Goal: Transaction & Acquisition: Purchase product/service

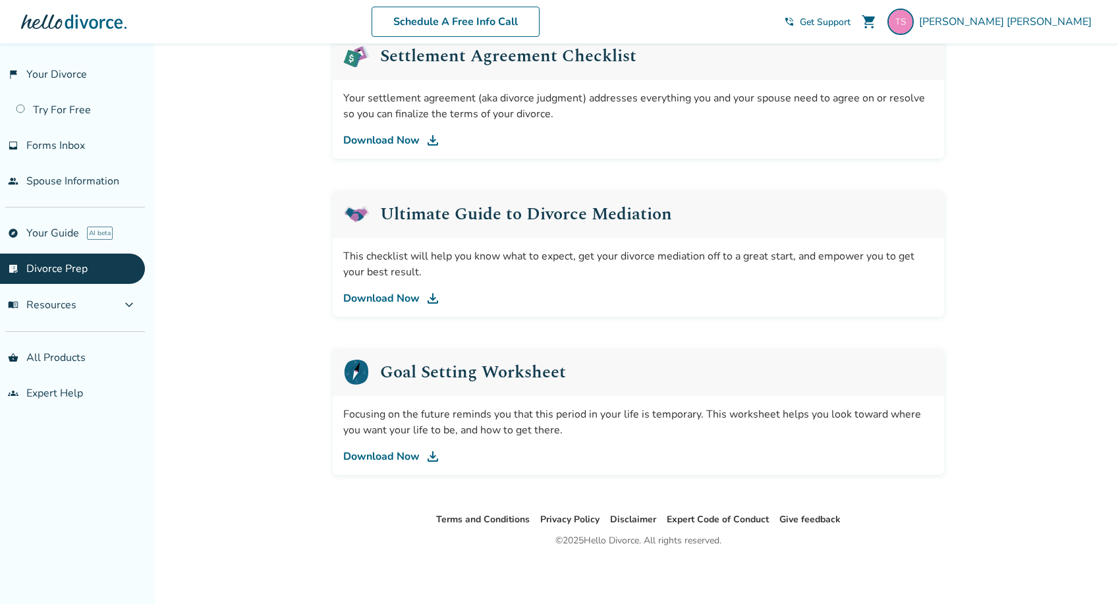
scroll to position [710, 0]
click at [407, 293] on link "Download Now" at bounding box center [638, 299] width 590 height 16
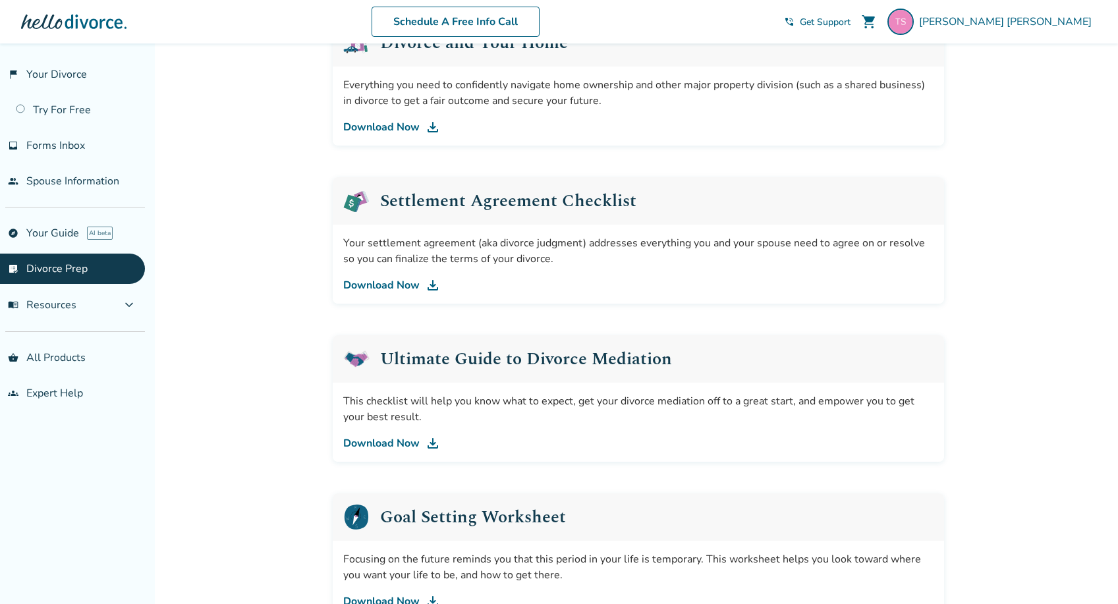
scroll to position [540, 0]
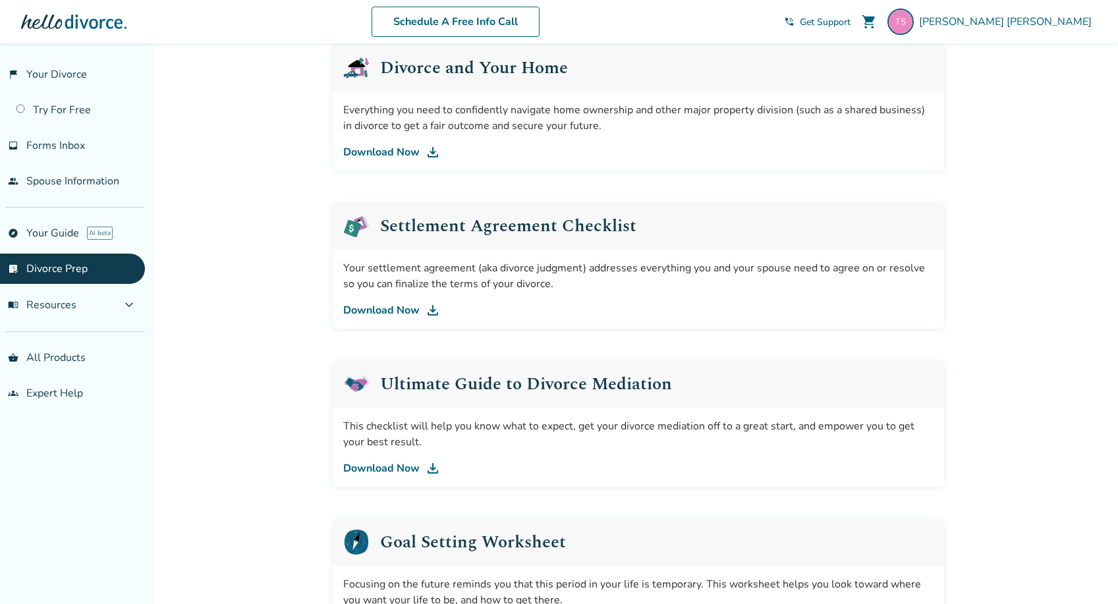
click at [427, 306] on img at bounding box center [433, 310] width 16 height 16
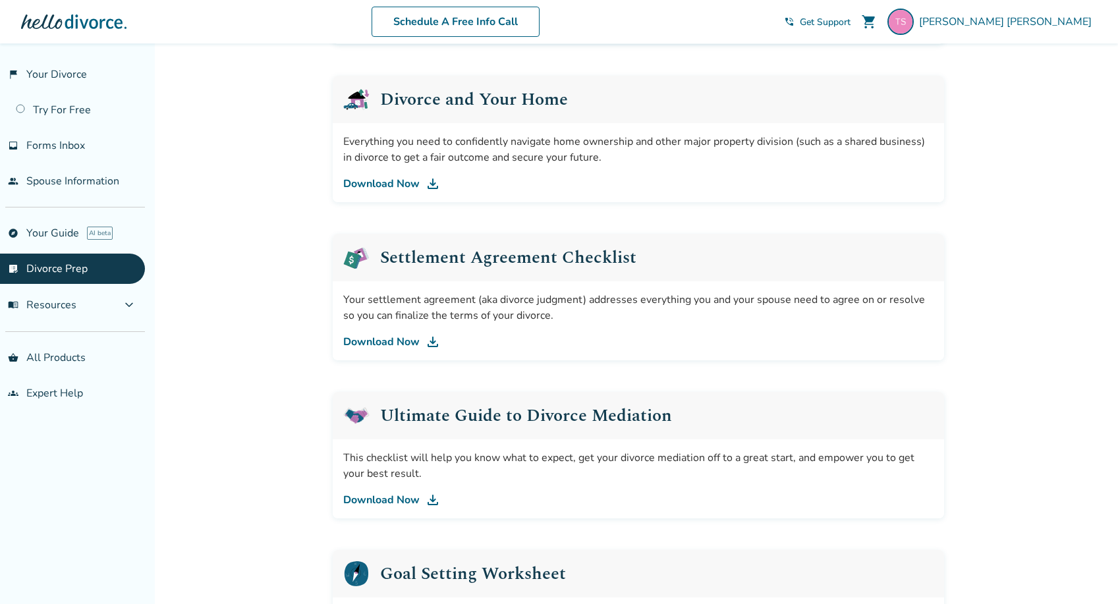
scroll to position [495, 0]
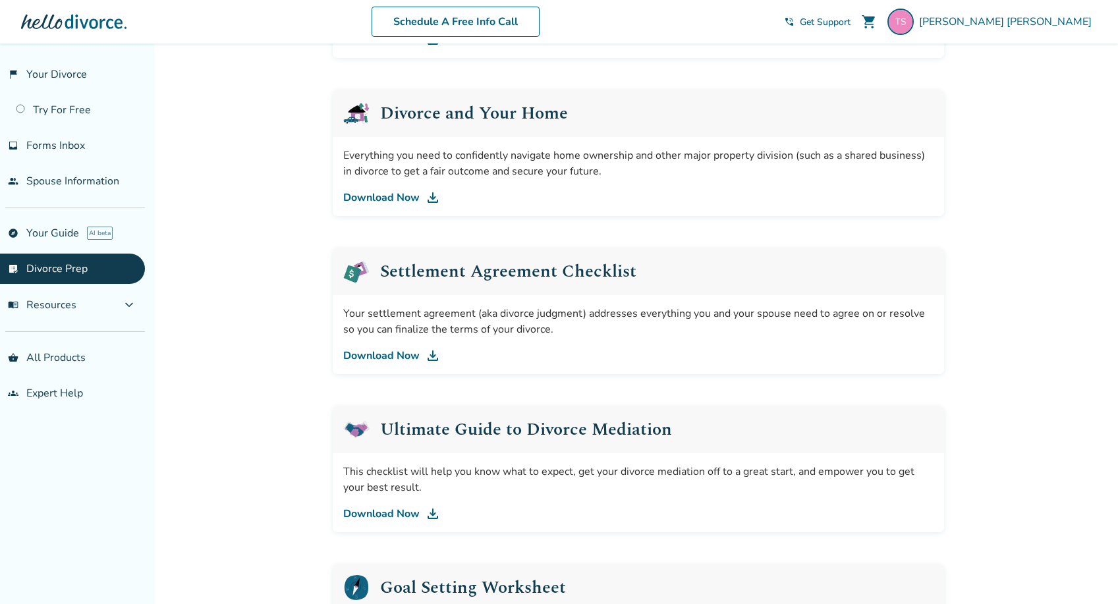
click at [426, 356] on img at bounding box center [433, 356] width 16 height 16
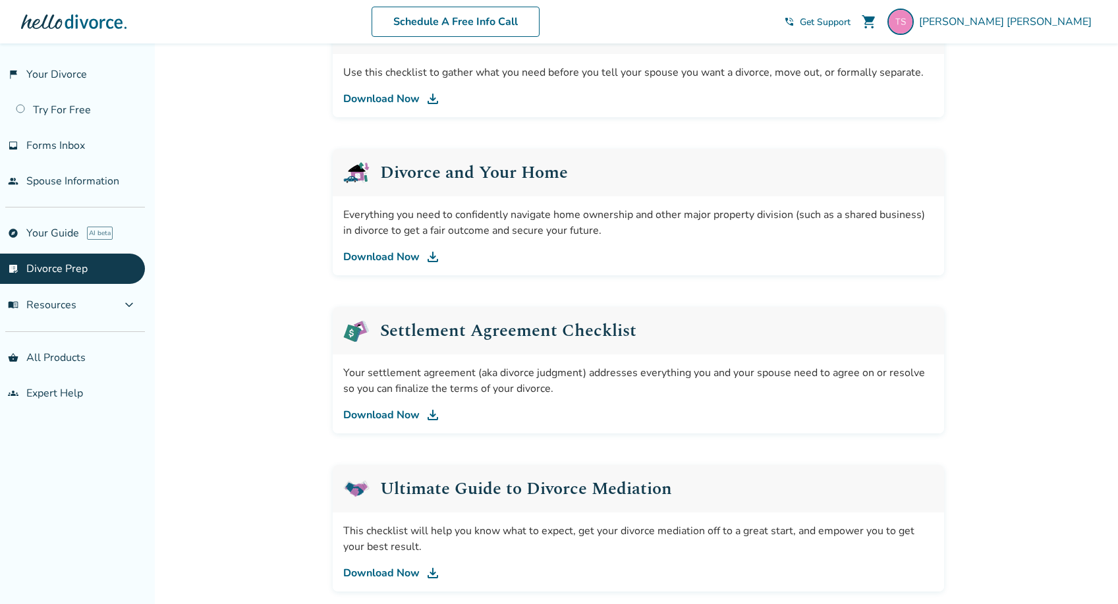
scroll to position [426, 0]
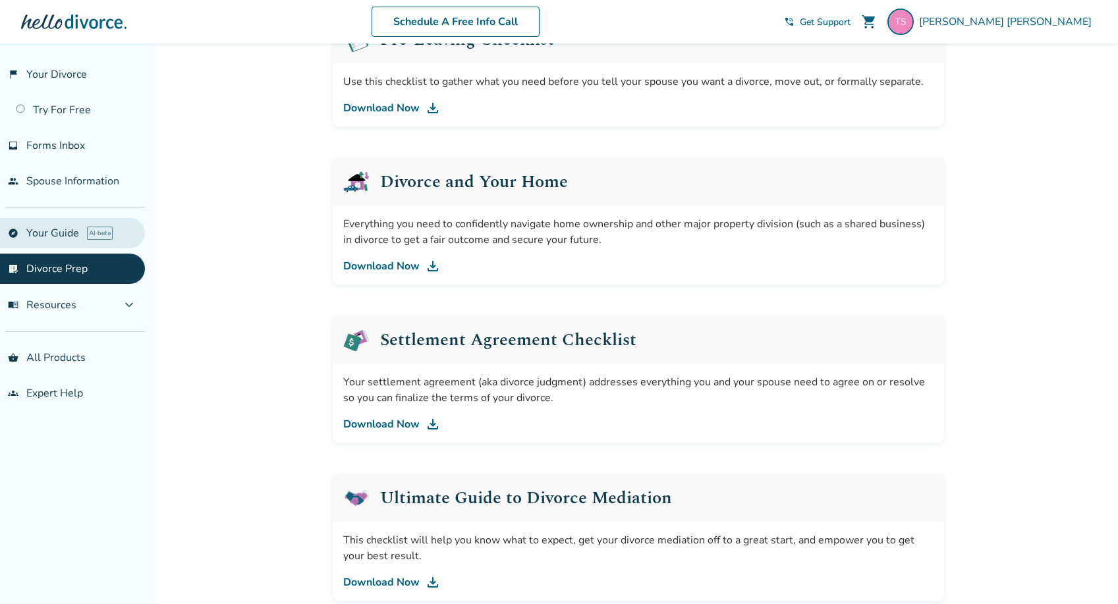
click at [70, 234] on link "explore Your Guide AI beta" at bounding box center [72, 233] width 145 height 30
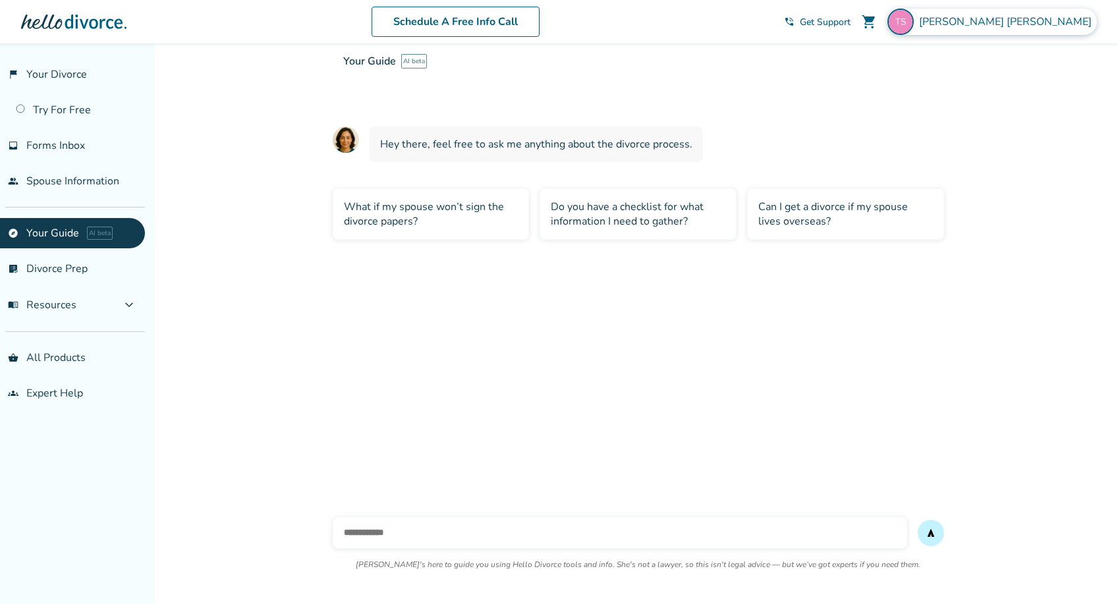
click at [1072, 24] on span "Todd Sullivan" at bounding box center [1008, 21] width 178 height 14
click at [73, 78] on link "flag_2 Your Divorce" at bounding box center [72, 74] width 145 height 30
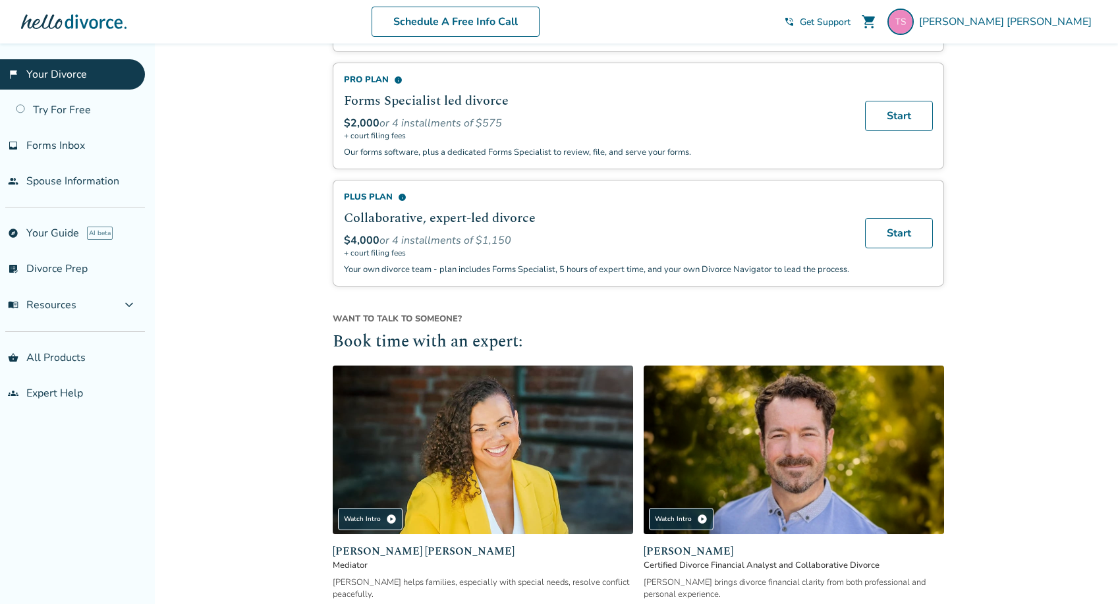
scroll to position [936, 0]
click at [887, 244] on link "Start" at bounding box center [899, 234] width 68 height 30
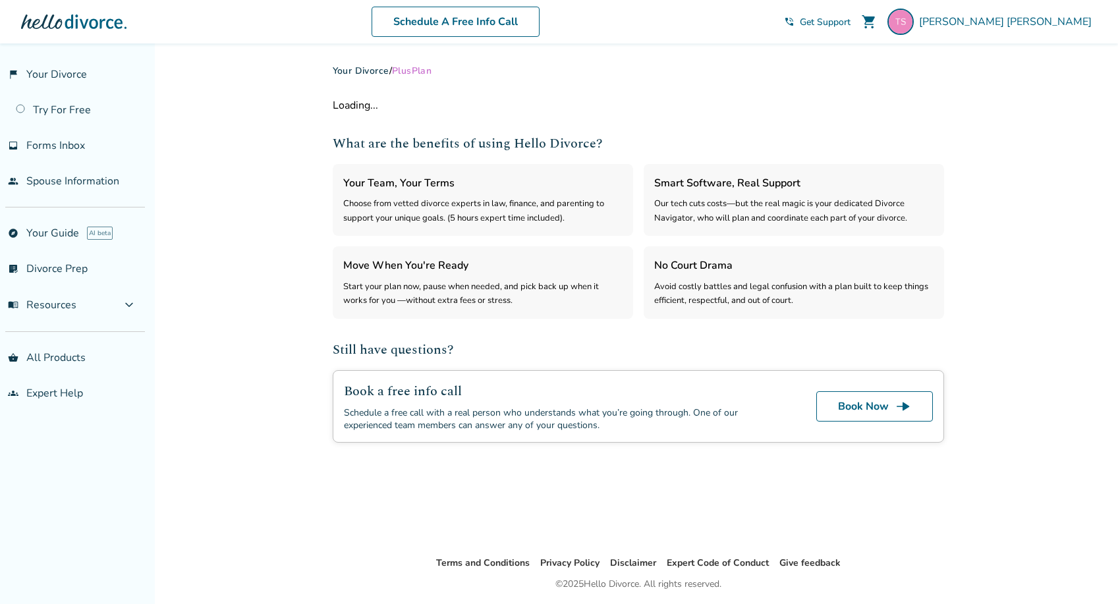
select select "***"
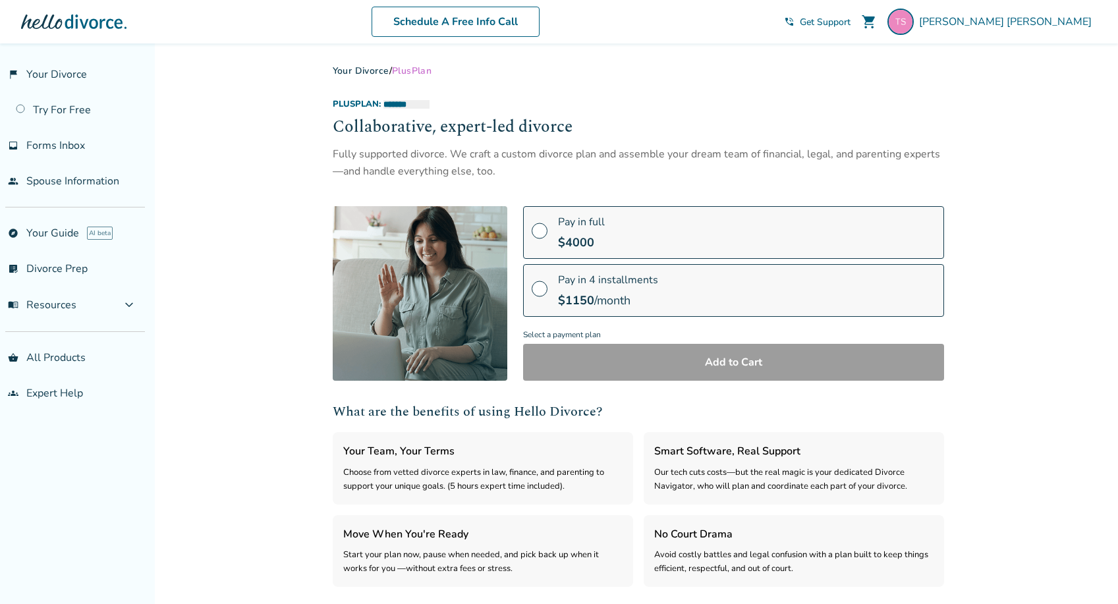
click at [539, 235] on span at bounding box center [540, 236] width 16 height 14
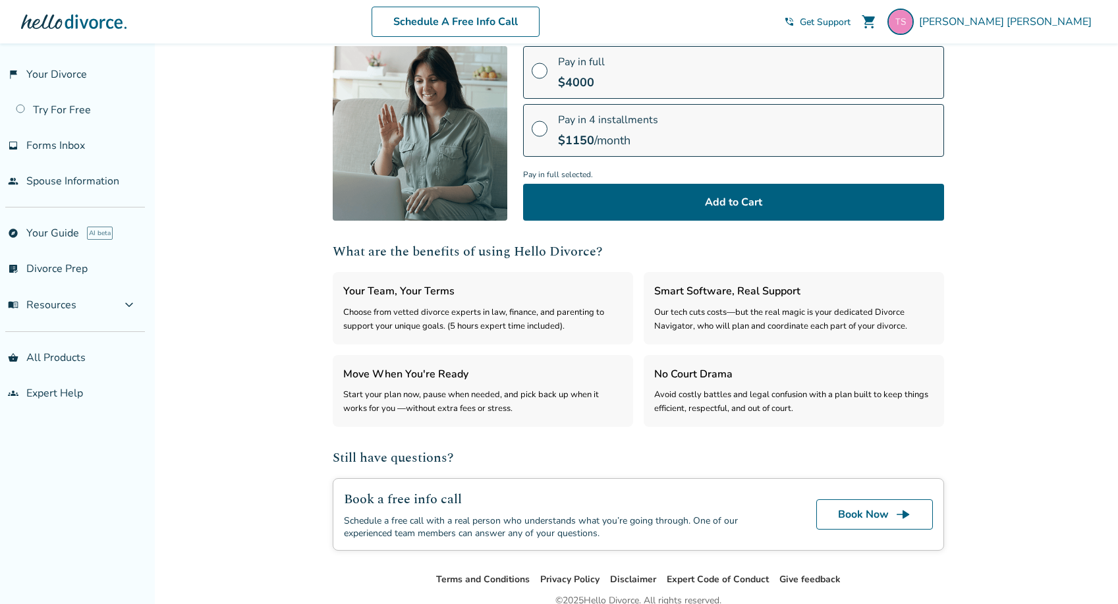
scroll to position [157, 0]
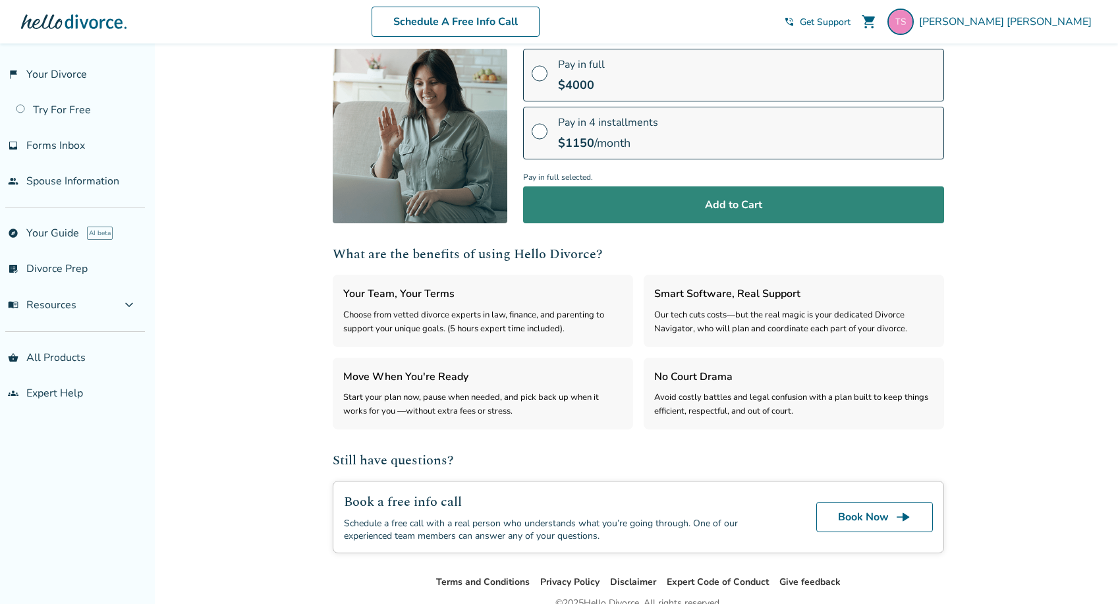
click at [638, 204] on button "Add to Cart" at bounding box center [733, 204] width 421 height 37
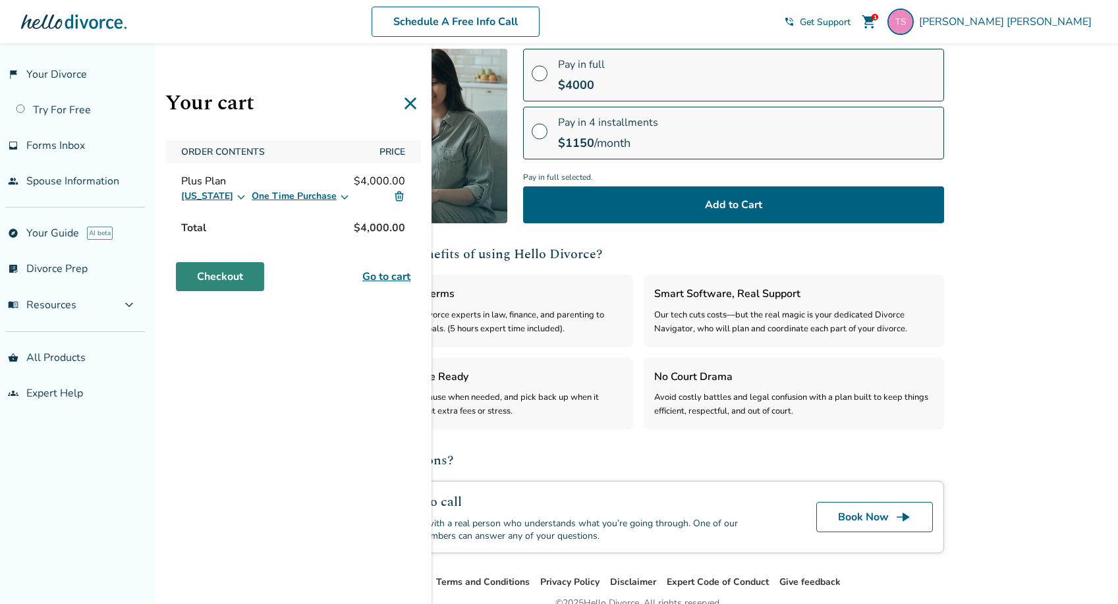
click at [240, 283] on link "Checkout" at bounding box center [220, 276] width 88 height 29
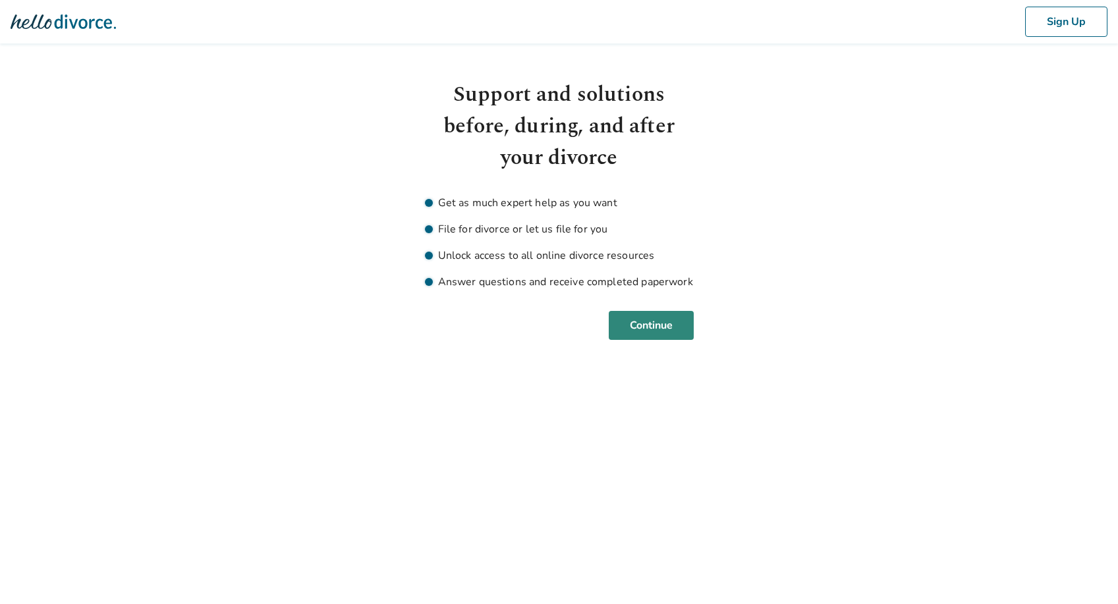
click at [632, 320] on button "Continue" at bounding box center [651, 325] width 85 height 29
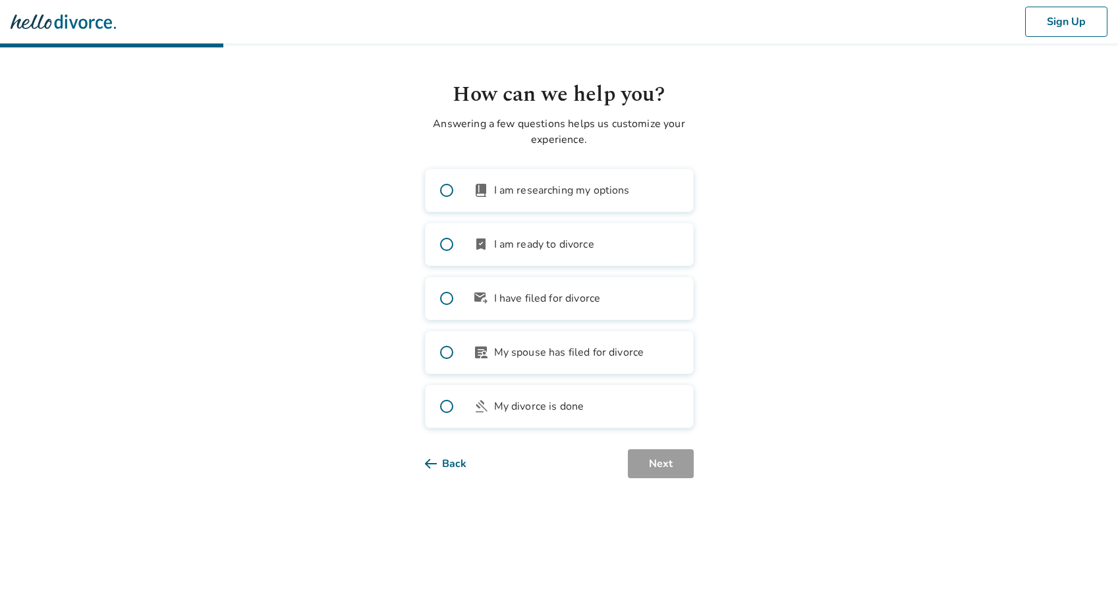
click at [446, 243] on span at bounding box center [447, 244] width 42 height 42
click at [665, 457] on button "Next" at bounding box center [661, 463] width 66 height 29
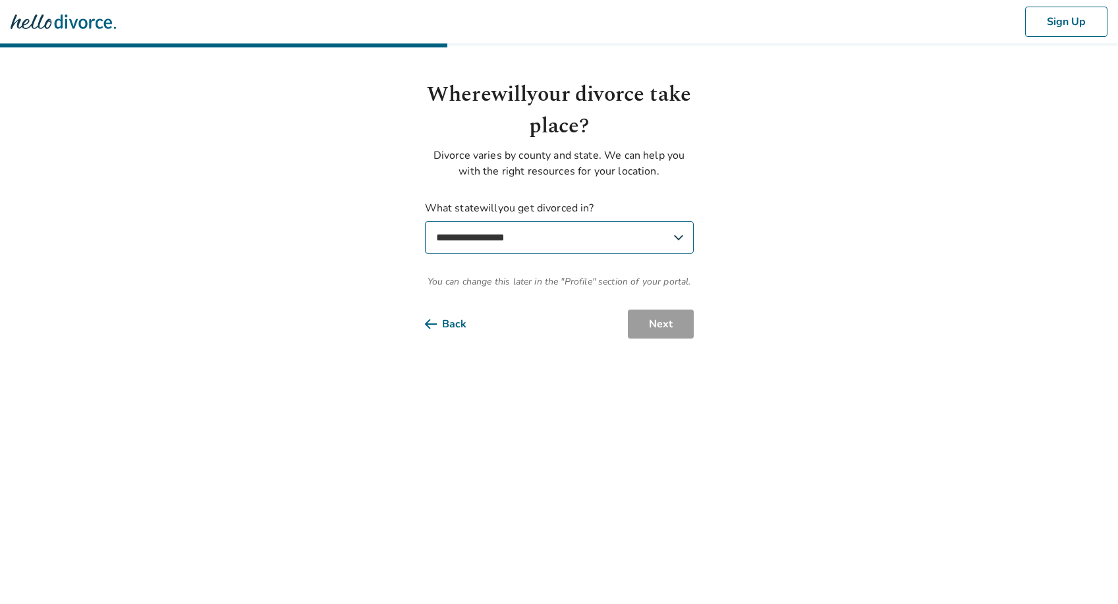
select select "**"
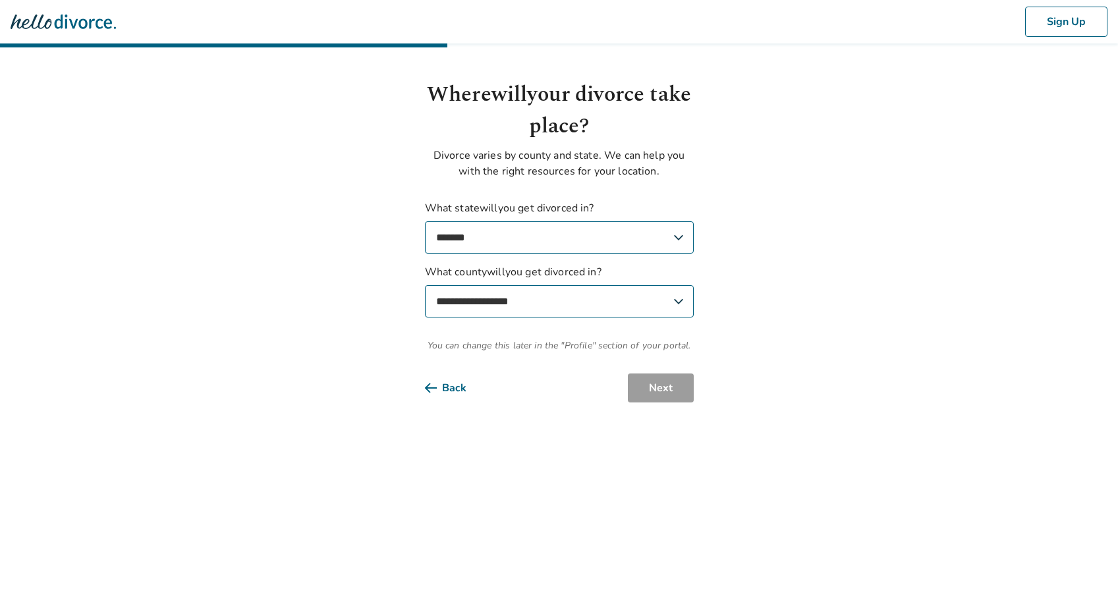
select select "**********"
click at [647, 392] on button "Next" at bounding box center [661, 388] width 66 height 29
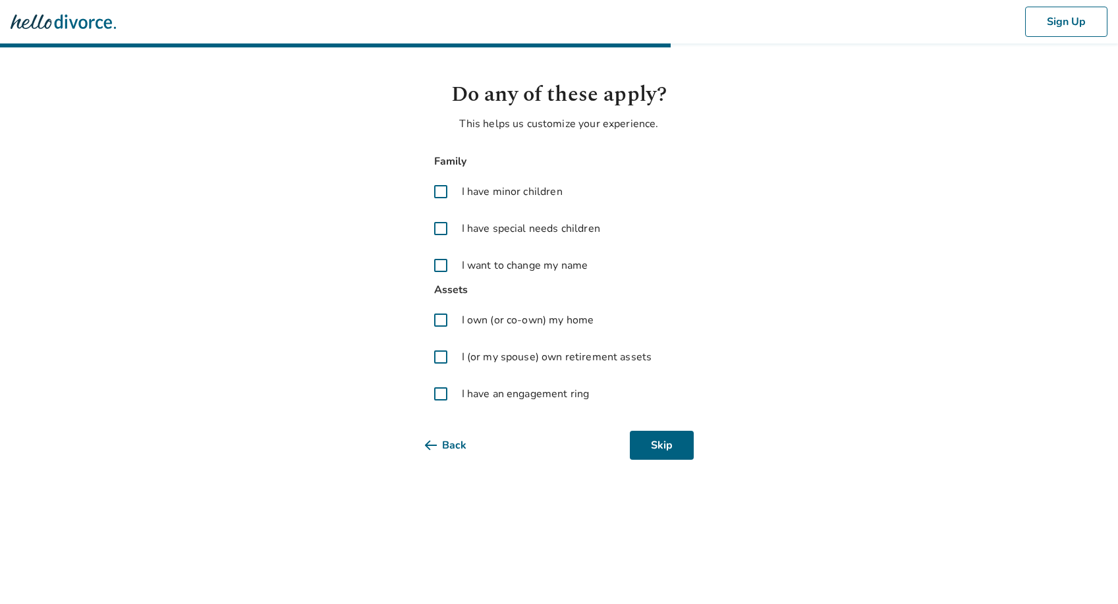
click at [439, 192] on span at bounding box center [441, 192] width 32 height 32
click at [446, 320] on span at bounding box center [441, 320] width 32 height 32
click at [443, 358] on span at bounding box center [441, 357] width 32 height 32
click at [441, 393] on span at bounding box center [441, 394] width 32 height 32
click at [686, 449] on button "Next" at bounding box center [661, 445] width 66 height 29
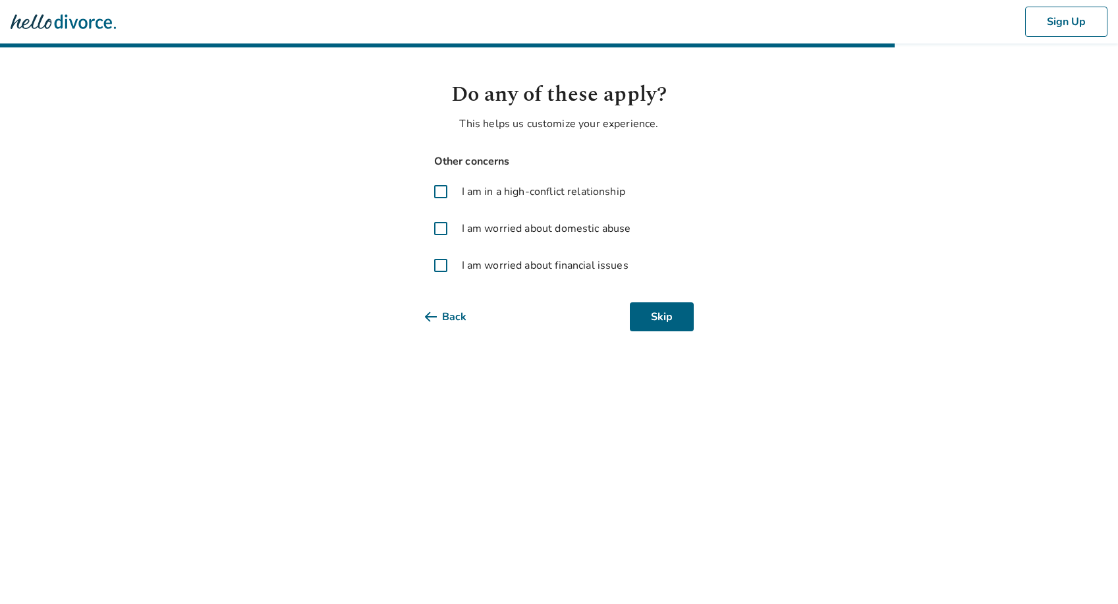
click at [437, 265] on span at bounding box center [441, 266] width 32 height 32
click at [436, 188] on span at bounding box center [441, 192] width 32 height 32
click at [652, 317] on button "Next" at bounding box center [661, 316] width 66 height 29
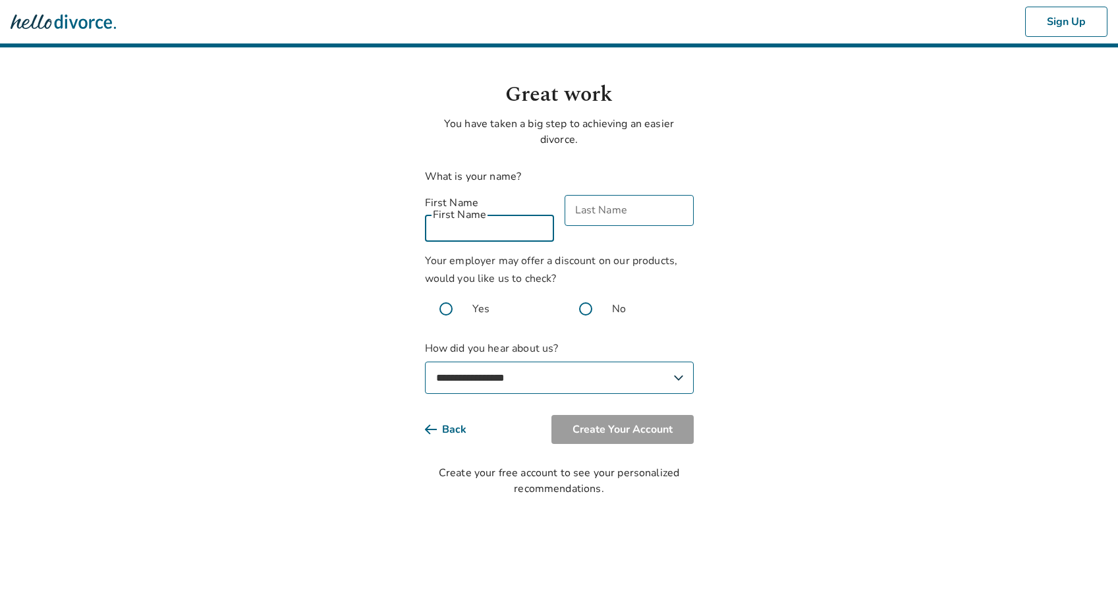
click at [482, 218] on div "First Name First Name" at bounding box center [489, 218] width 129 height 47
type input "**"
click at [68, 18] on img at bounding box center [63, 22] width 105 height 26
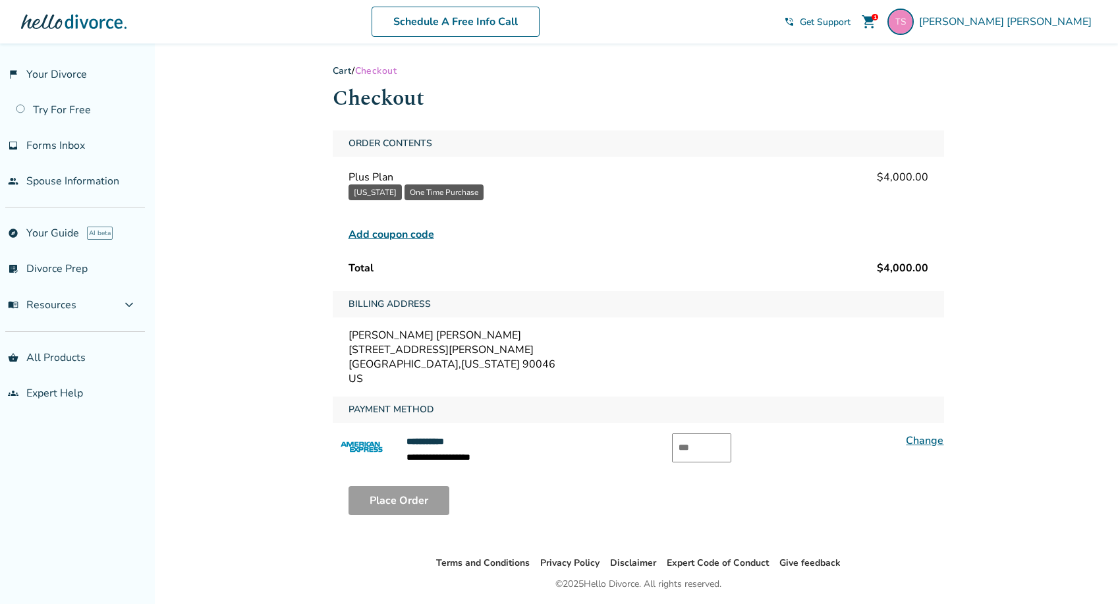
click at [700, 445] on input "text" at bounding box center [701, 447] width 59 height 29
type input "****"
click at [881, 481] on div "Place Order" at bounding box center [638, 501] width 611 height 50
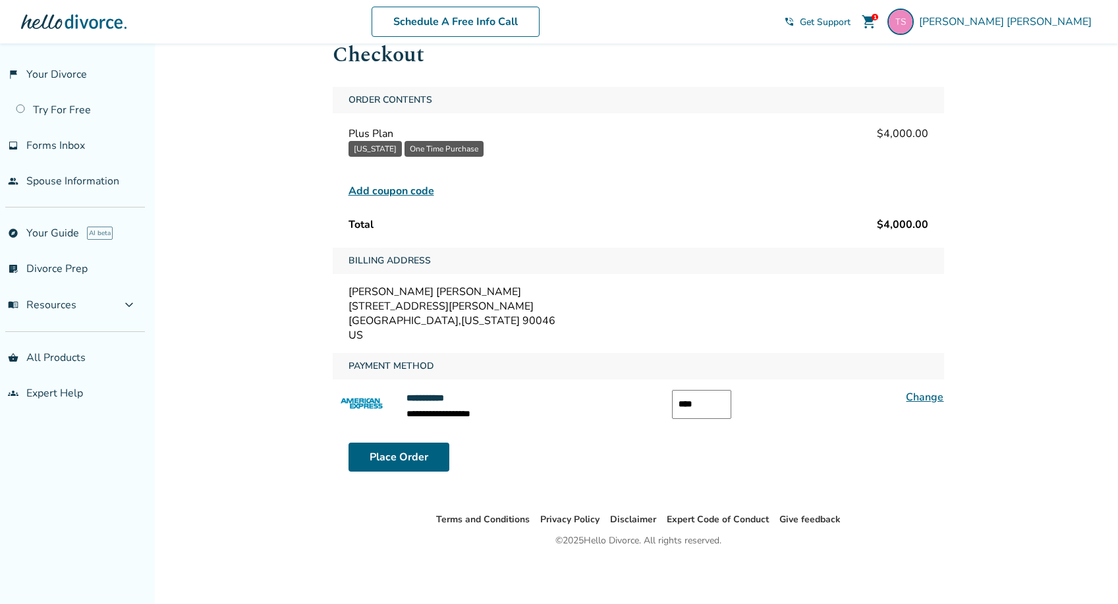
scroll to position [43, 0]
click at [429, 455] on button "Place Order" at bounding box center [398, 457] width 101 height 29
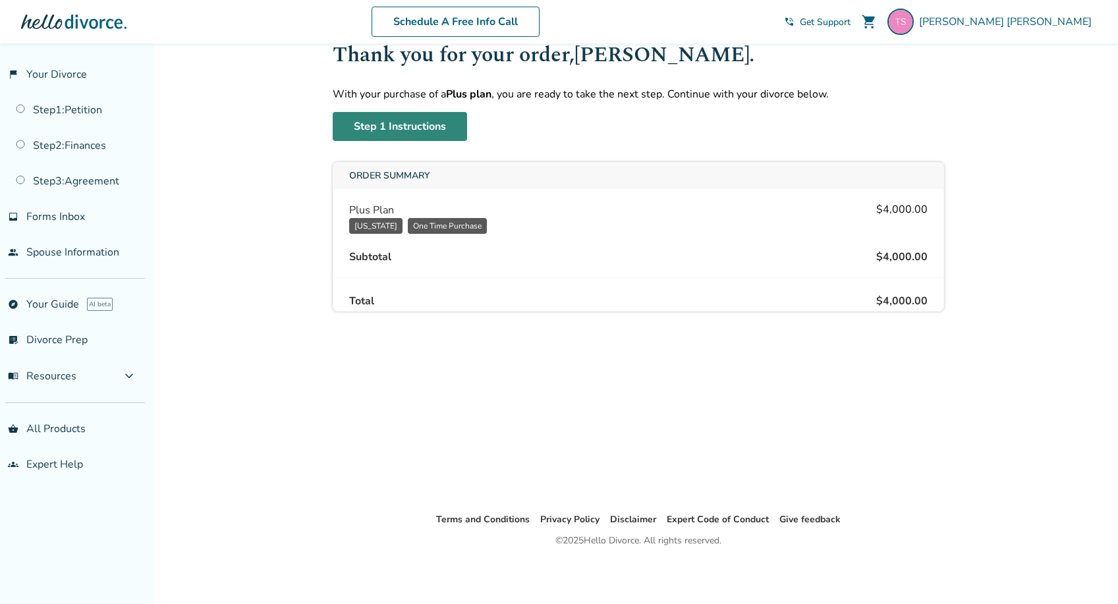
click at [427, 128] on link "Step 1 Instructions" at bounding box center [400, 126] width 134 height 29
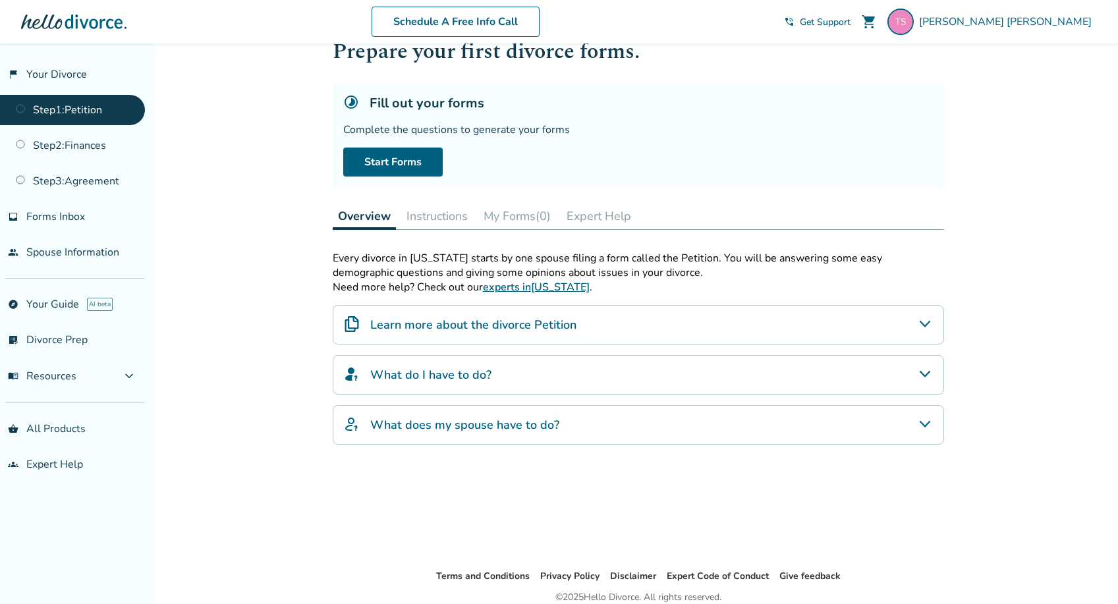
click at [919, 423] on icon "What does my spouse have to do?" at bounding box center [925, 424] width 16 height 16
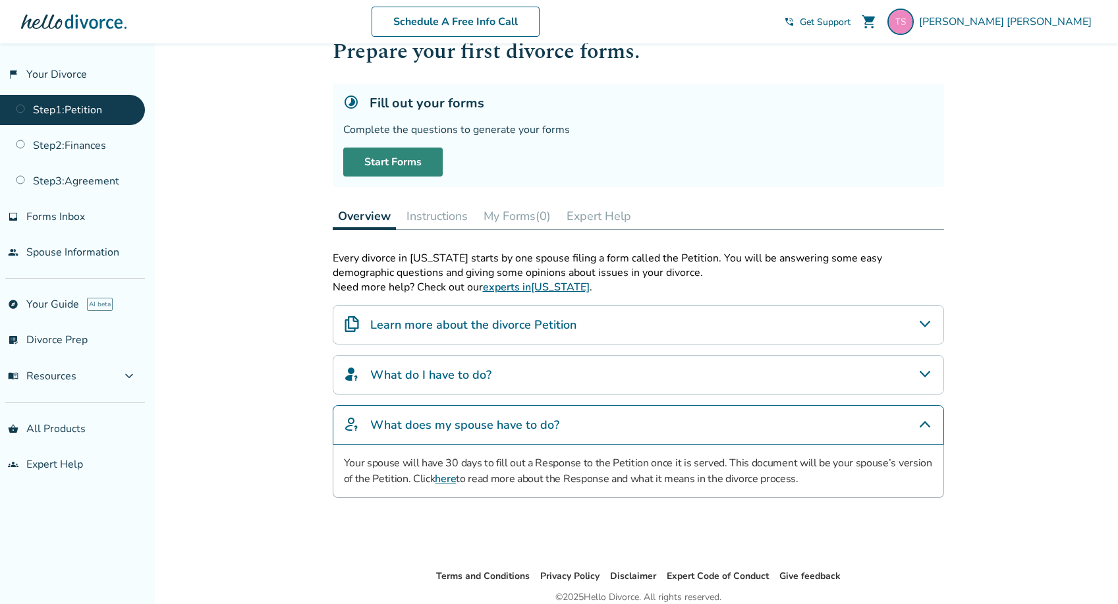
click at [408, 164] on link "Start Forms" at bounding box center [392, 162] width 99 height 29
